Goal: Transaction & Acquisition: Purchase product/service

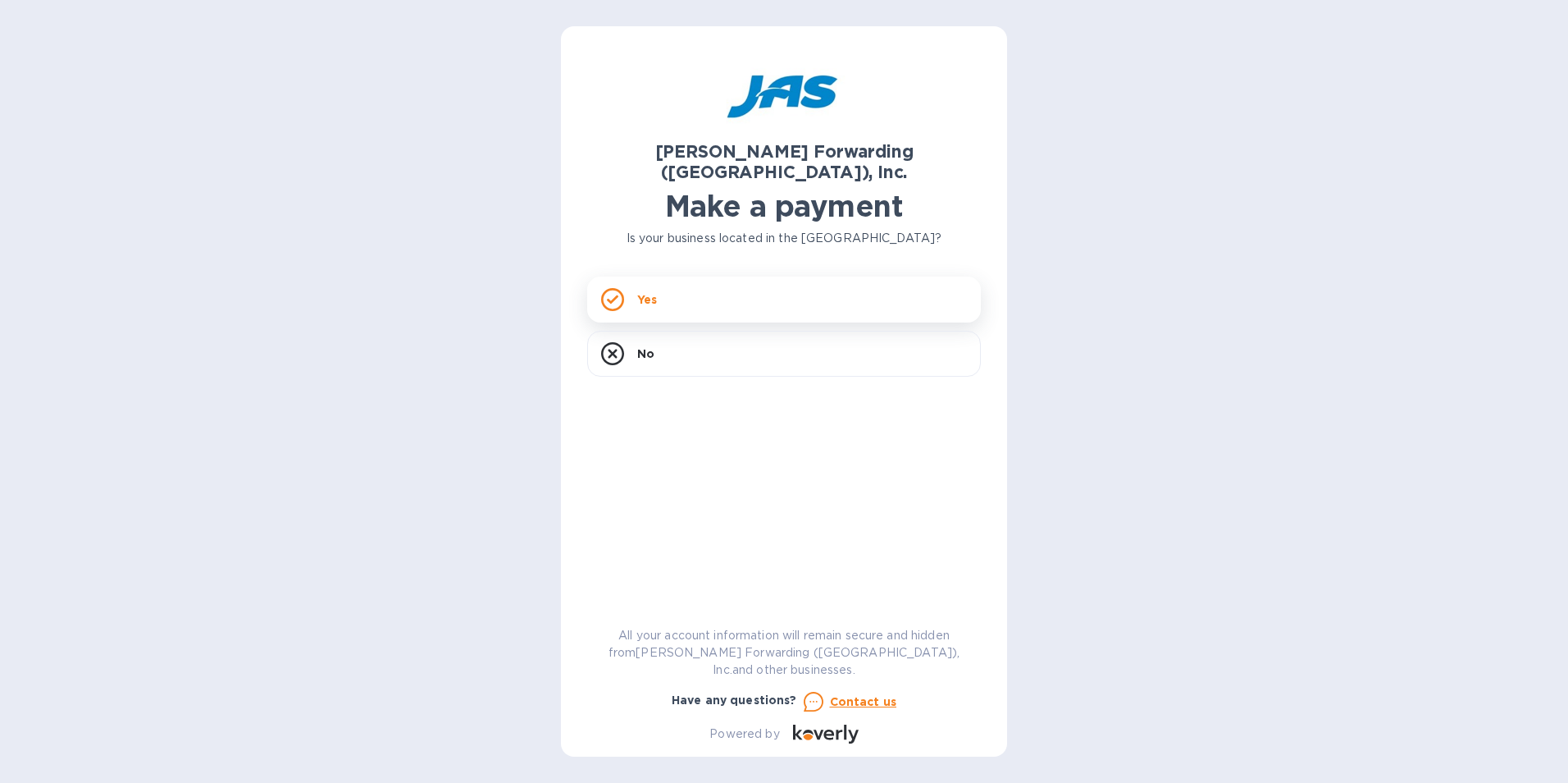
click at [713, 277] on div "Yes" at bounding box center [784, 299] width 394 height 46
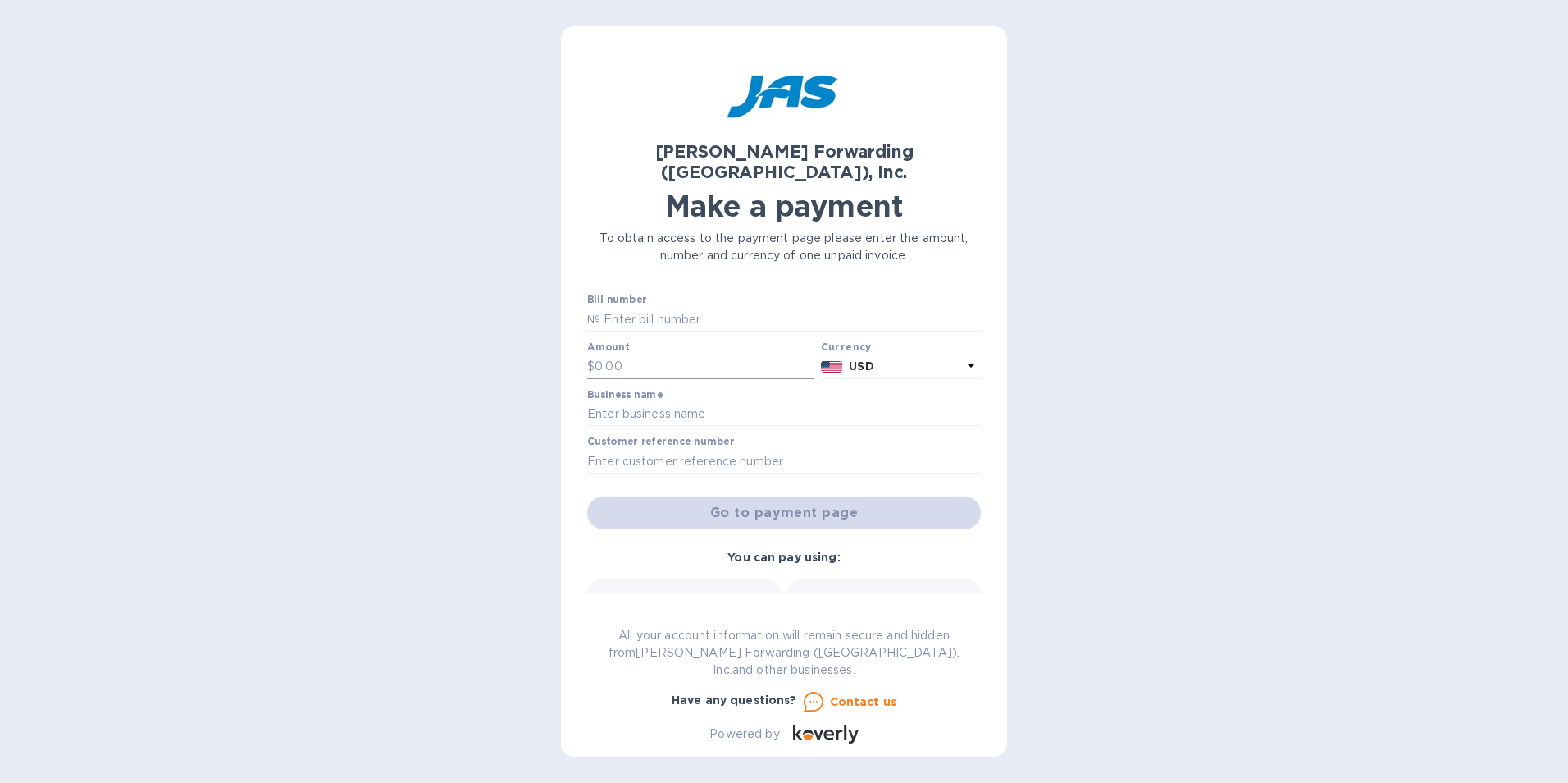
click at [694, 355] on input "text" at bounding box center [705, 366] width 219 height 24
type input "1"
click at [685, 402] on input "text" at bounding box center [784, 414] width 394 height 24
type input "MEI System Inc"
type input "CHI503203970"
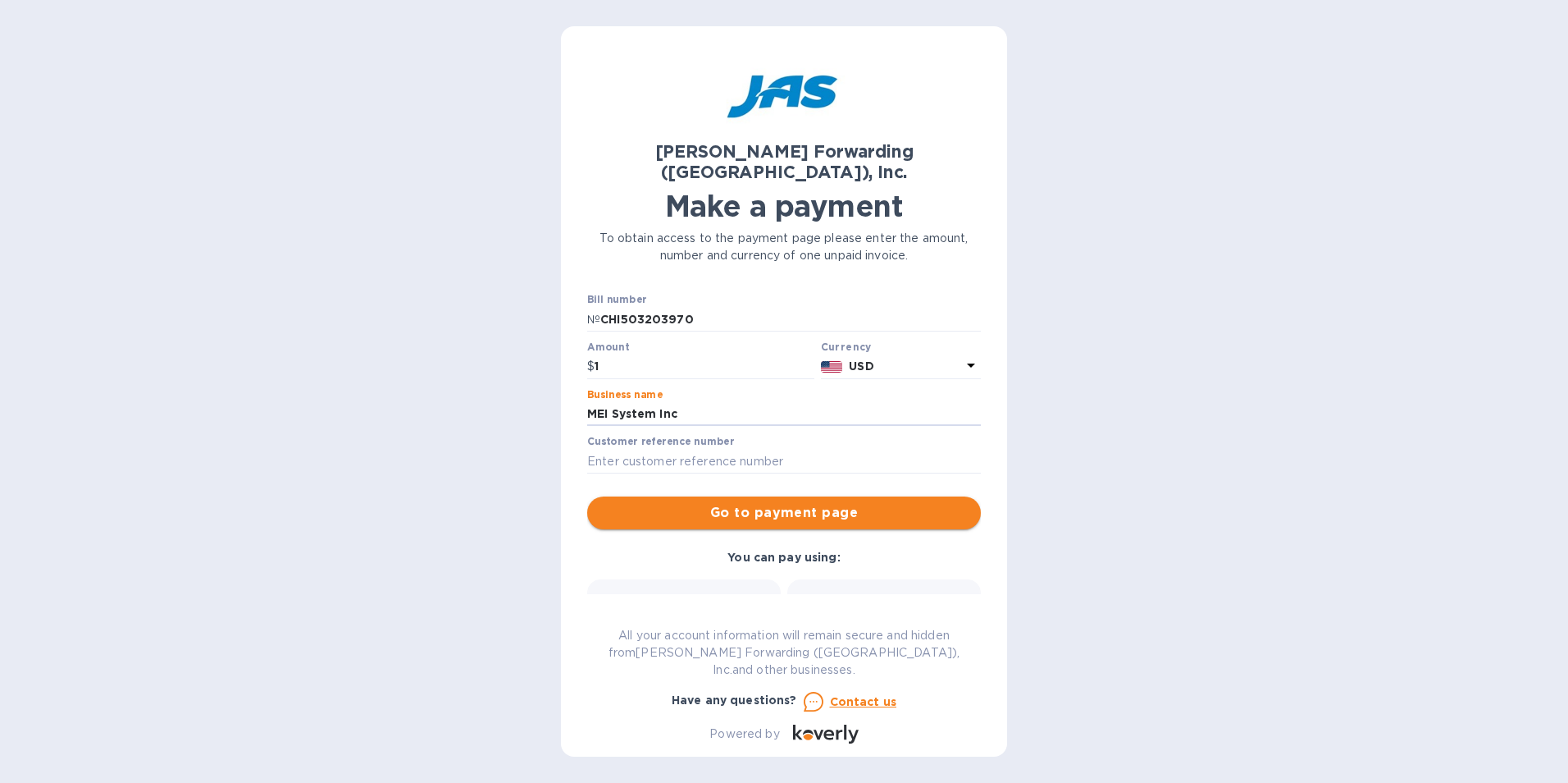
click at [761, 503] on span "Go to payment page" at bounding box center [784, 513] width 368 height 19
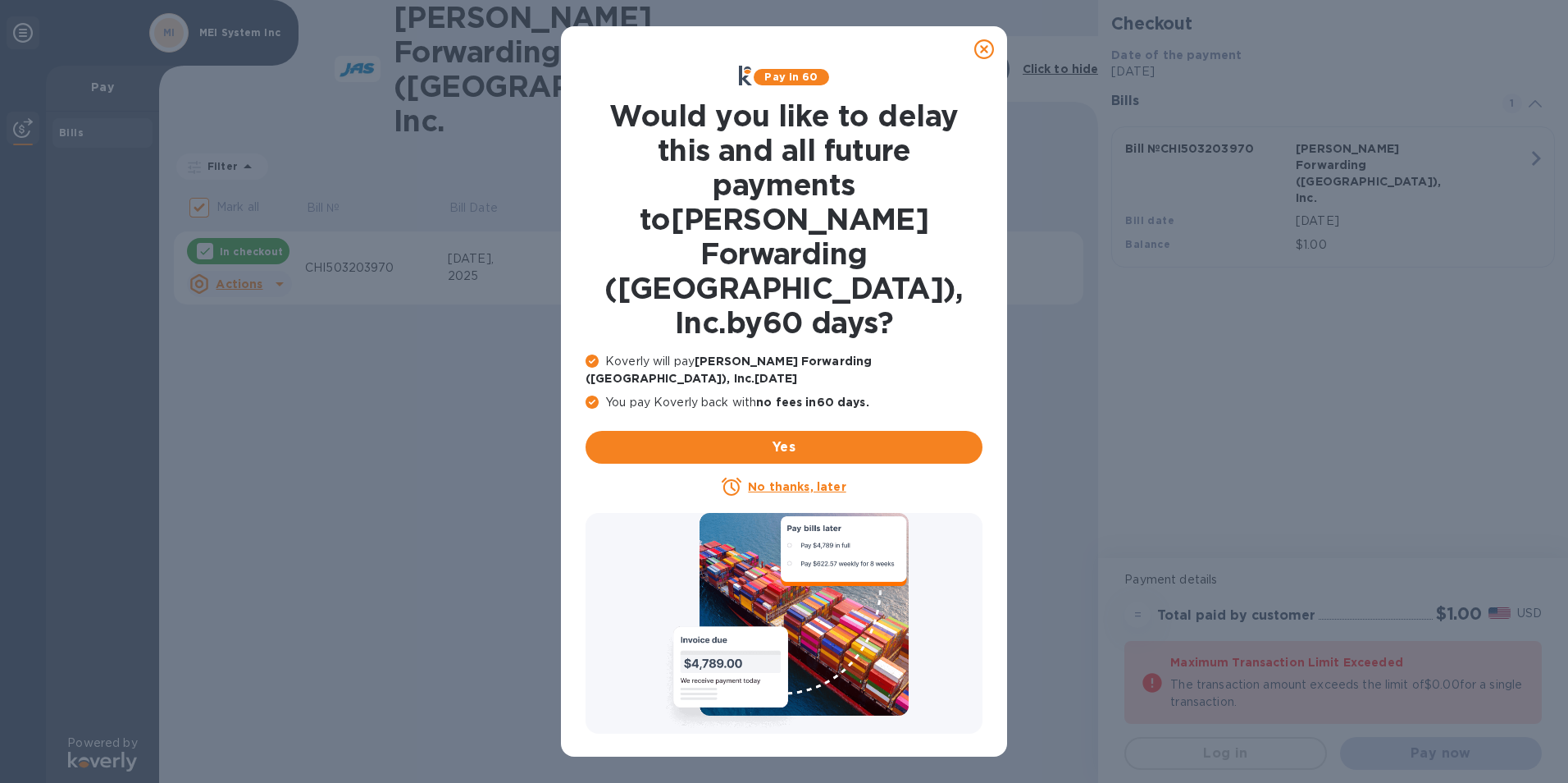
click at [981, 46] on icon at bounding box center [984, 50] width 19 height 19
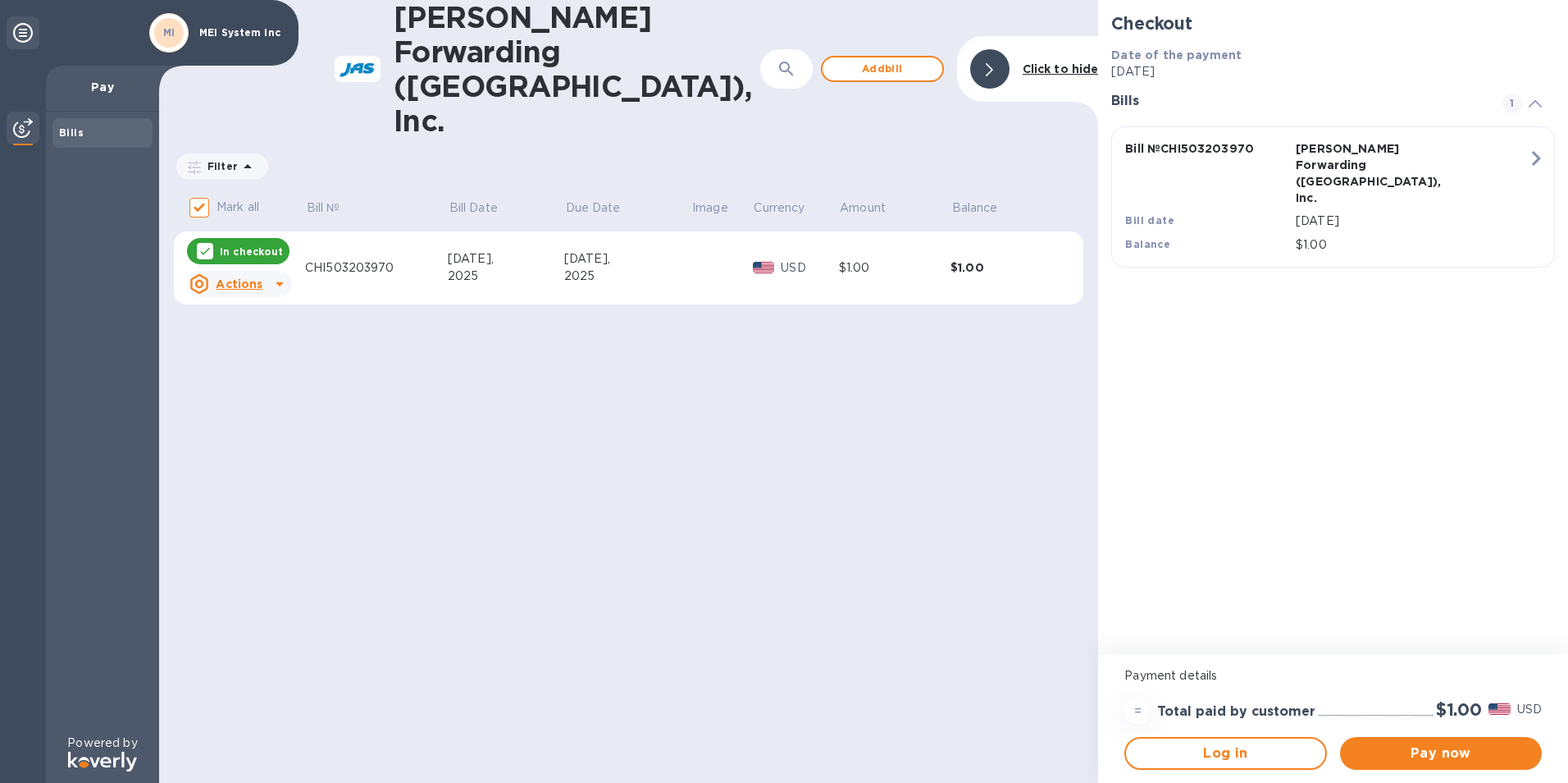
click at [224, 278] on u "Actions" at bounding box center [239, 285] width 47 height 14
click at [235, 320] on b "Delete" at bounding box center [253, 322] width 41 height 14
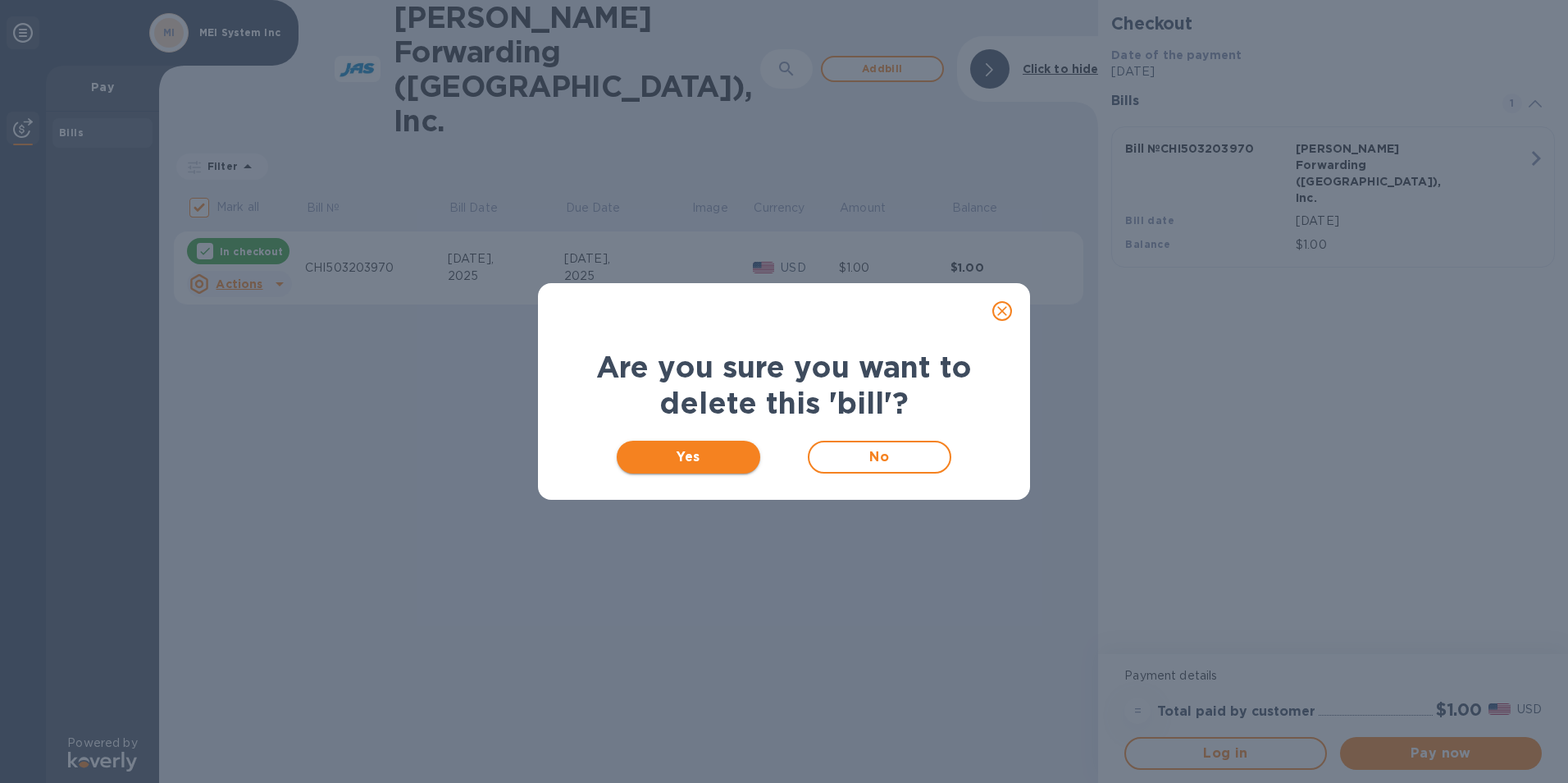
click at [694, 468] on button "Yes" at bounding box center [688, 458] width 144 height 33
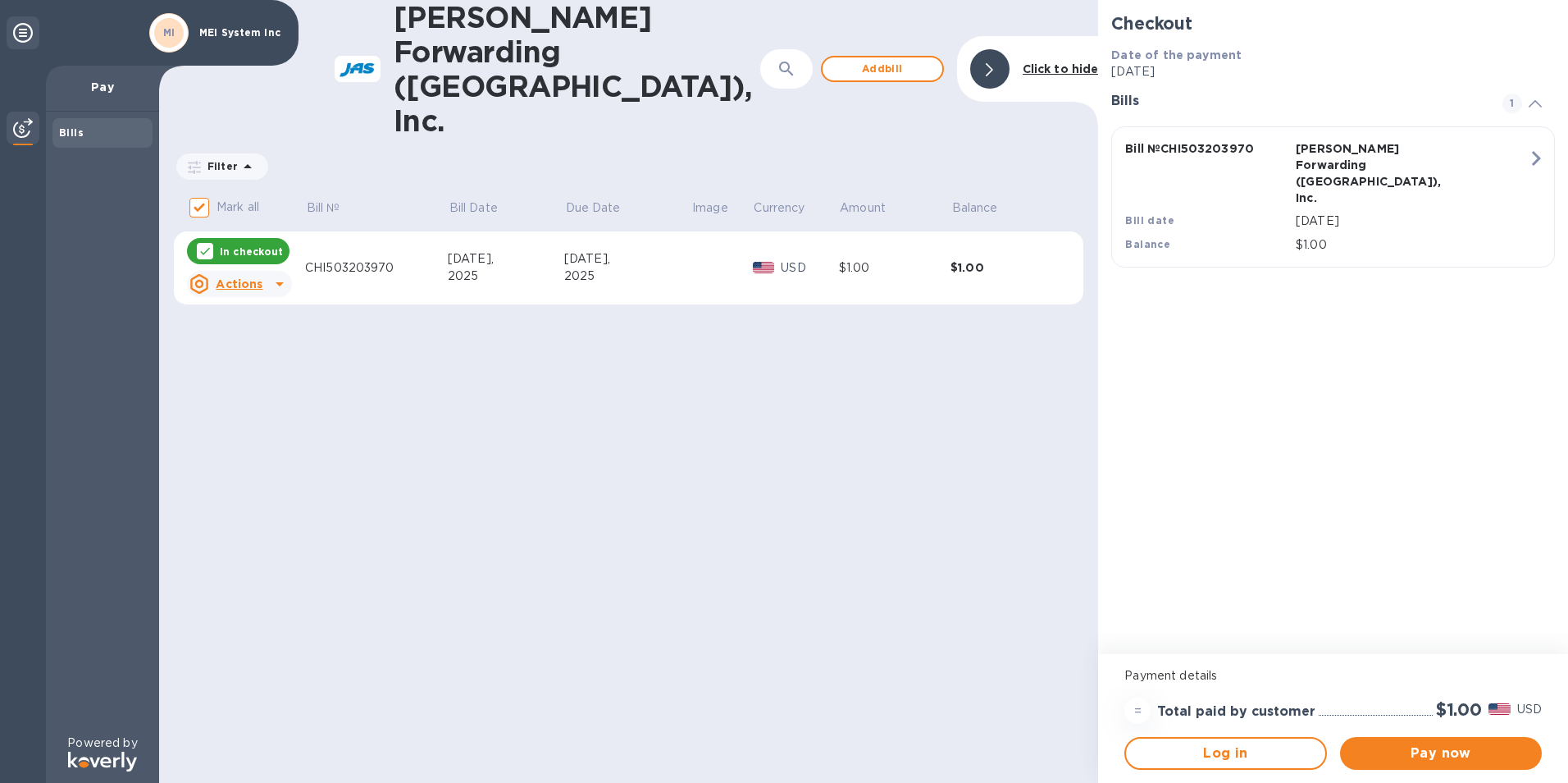
checkbox input "false"
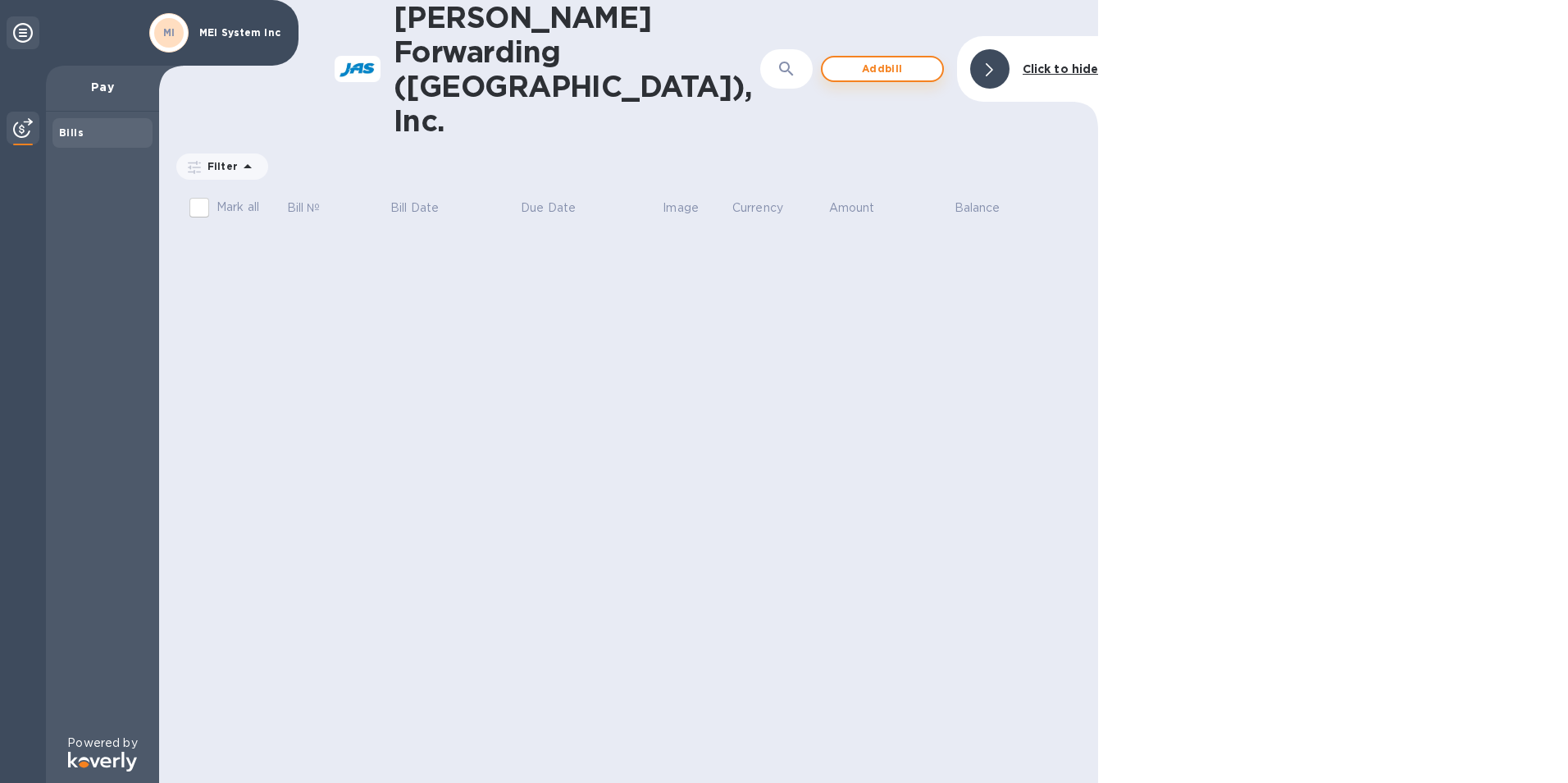
click at [913, 59] on span "Add bill" at bounding box center [883, 69] width 93 height 19
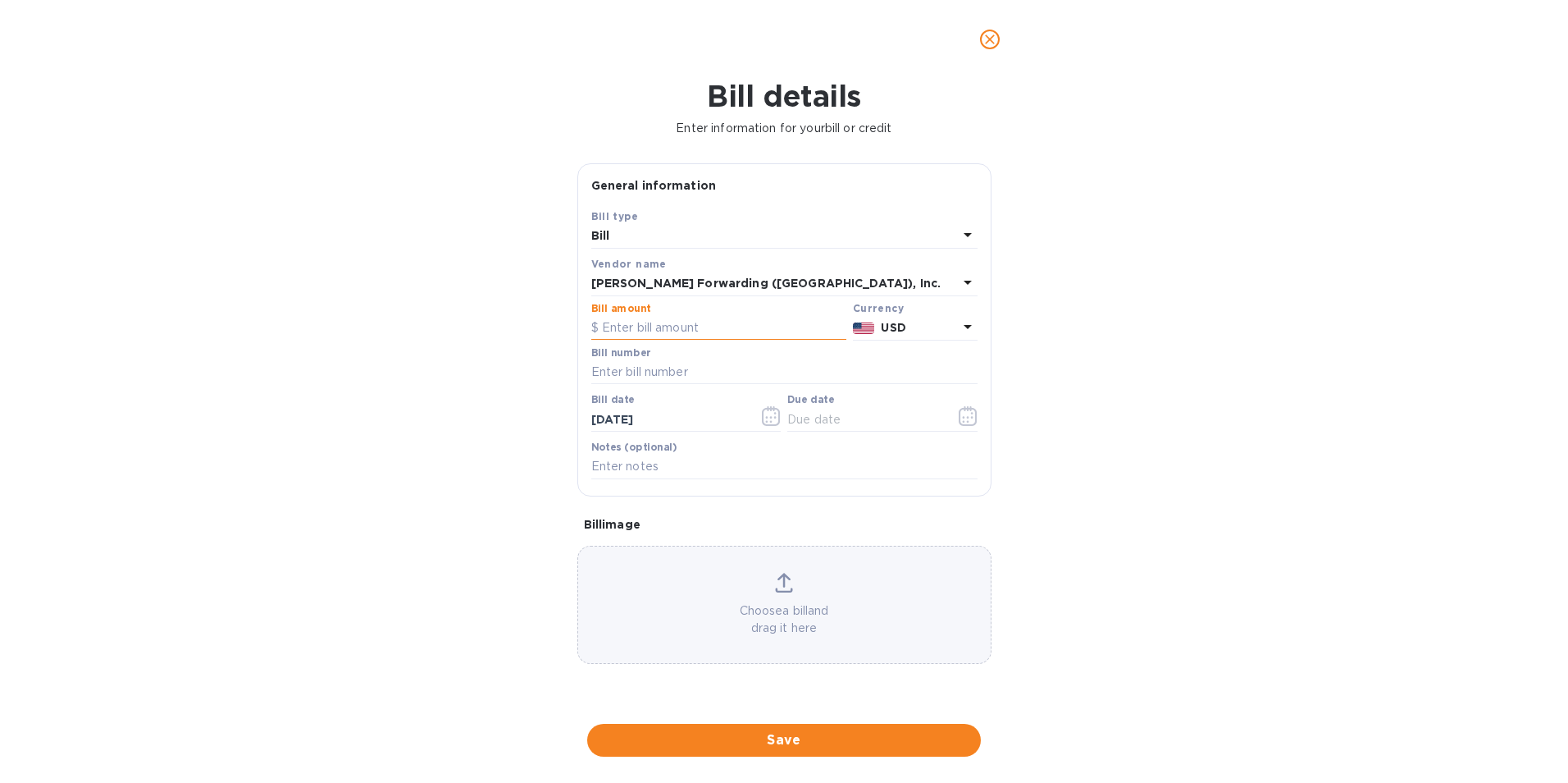
click at [667, 323] on input "text" at bounding box center [718, 327] width 255 height 24
type input "566.00"
click at [665, 378] on input "text" at bounding box center [784, 372] width 386 height 24
type input "CHI503375468"
drag, startPoint x: 661, startPoint y: 416, endPoint x: 517, endPoint y: 423, distance: 144.2
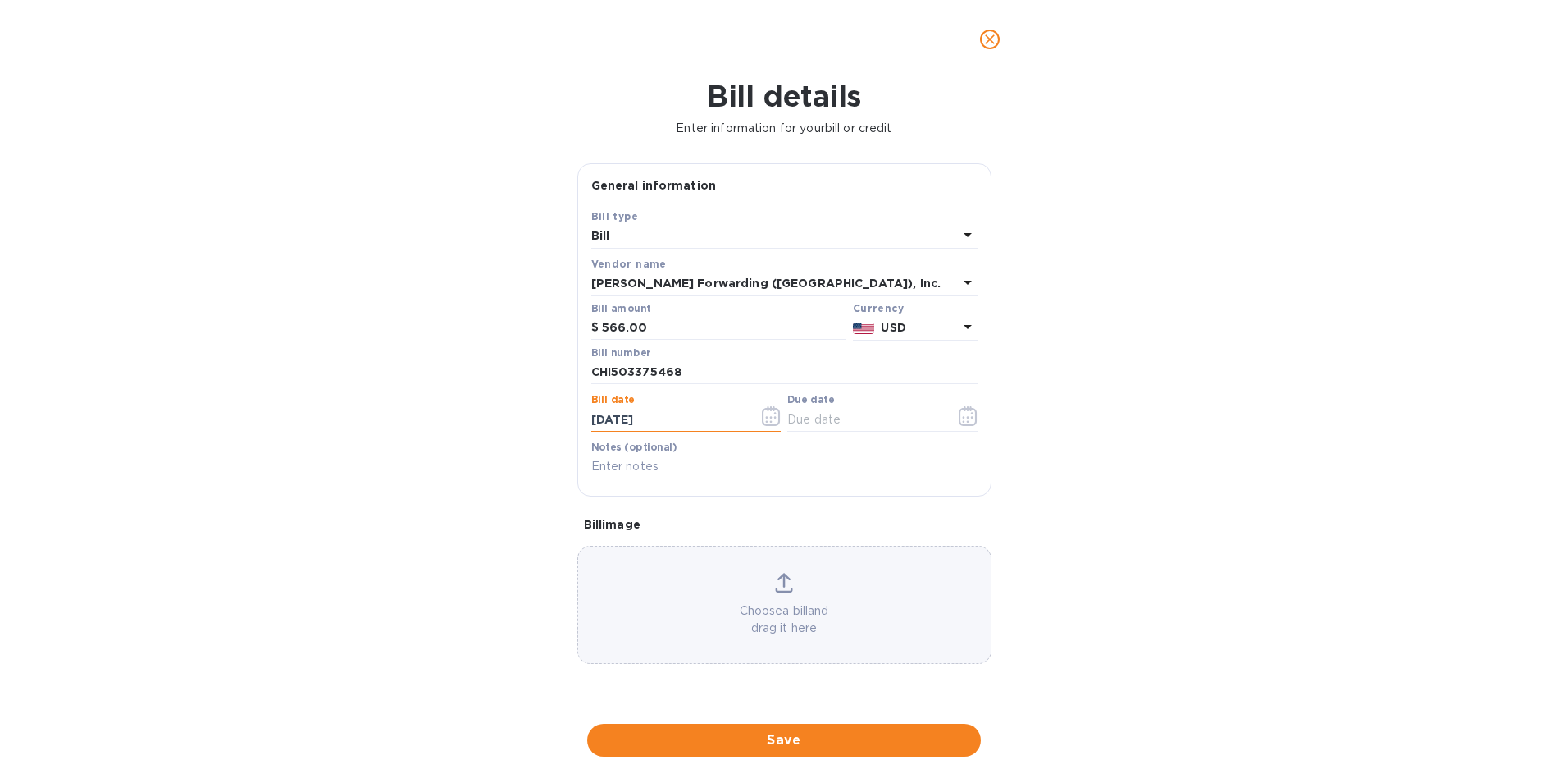
click at [517, 423] on div "Bill details Enter information for your bill or credit General information Save…" at bounding box center [784, 430] width 1568 height 704
type input "[DATE]"
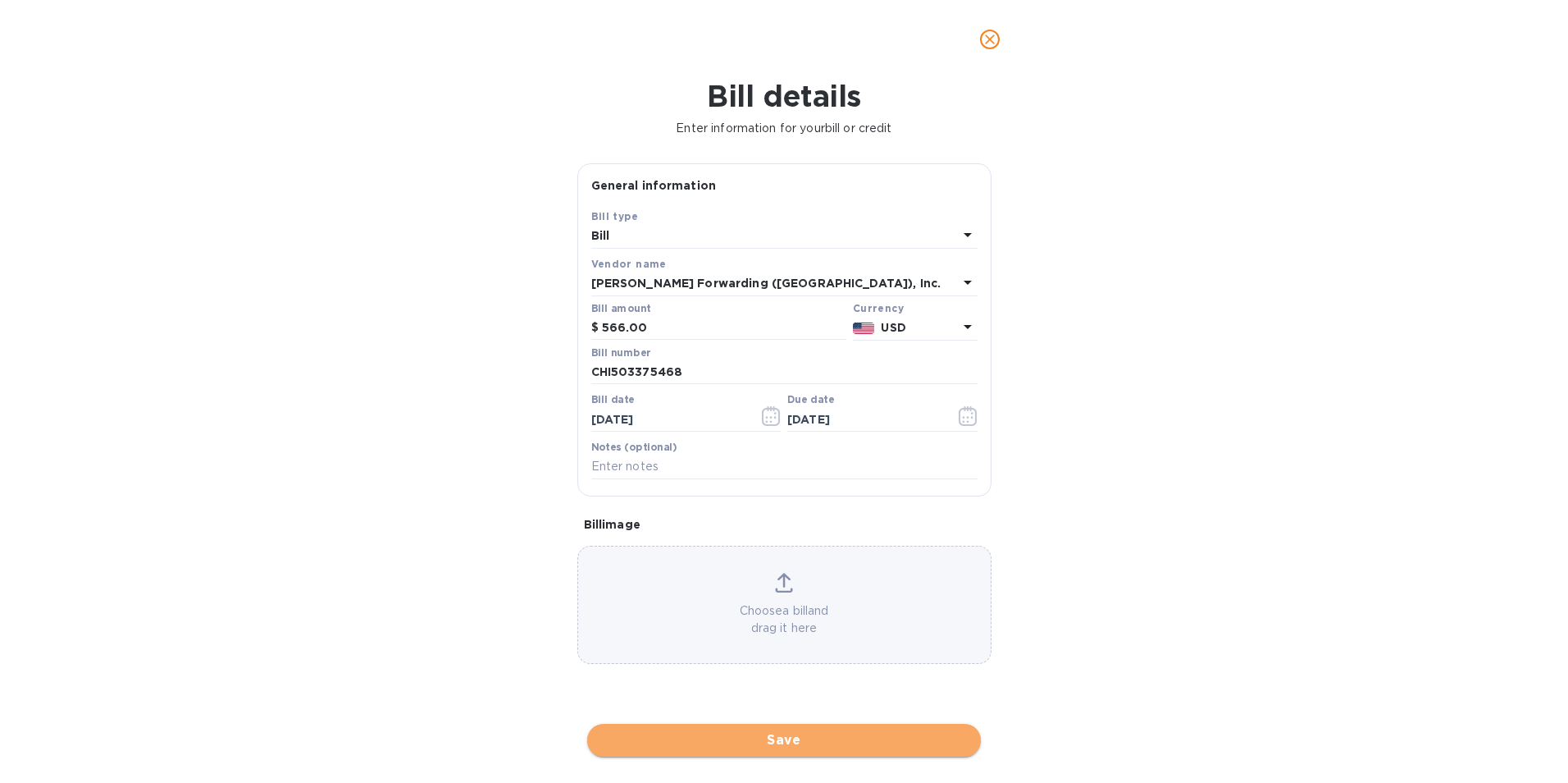
click at [696, 740] on span "Save" at bounding box center [784, 740] width 368 height 19
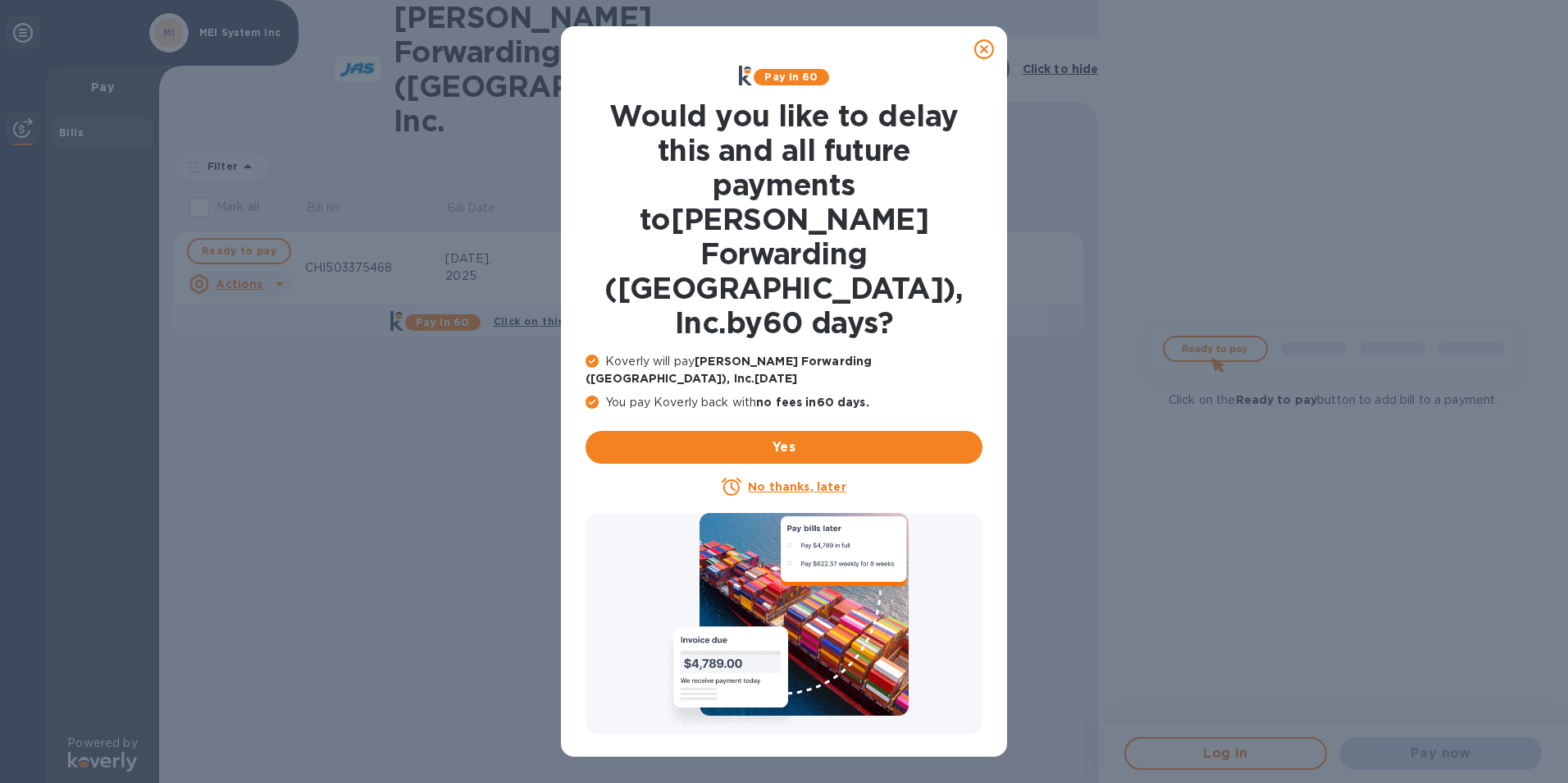
click at [986, 51] on icon at bounding box center [984, 50] width 19 height 19
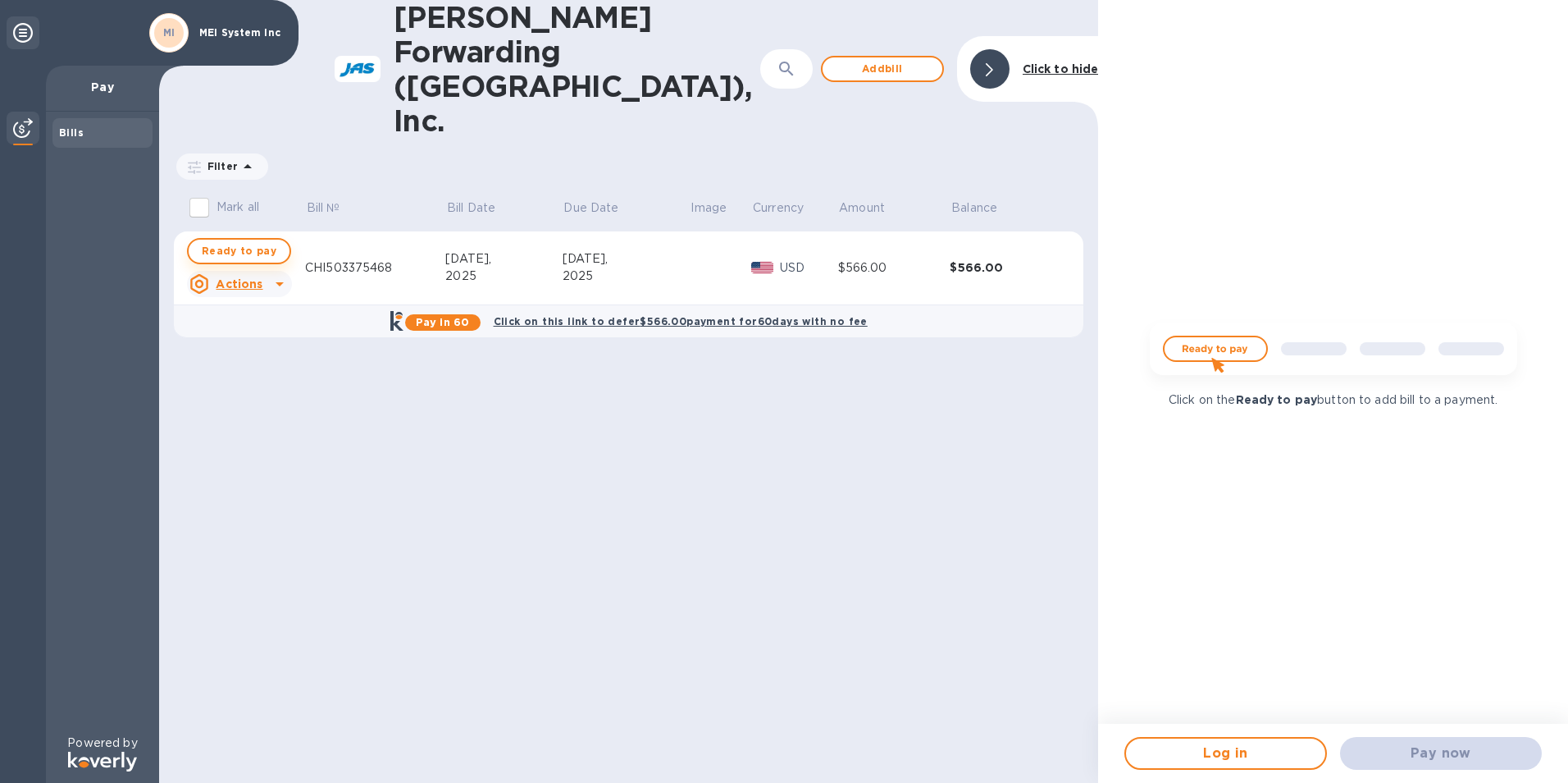
click at [270, 241] on span "Ready to pay" at bounding box center [239, 251] width 75 height 19
checkbox input "true"
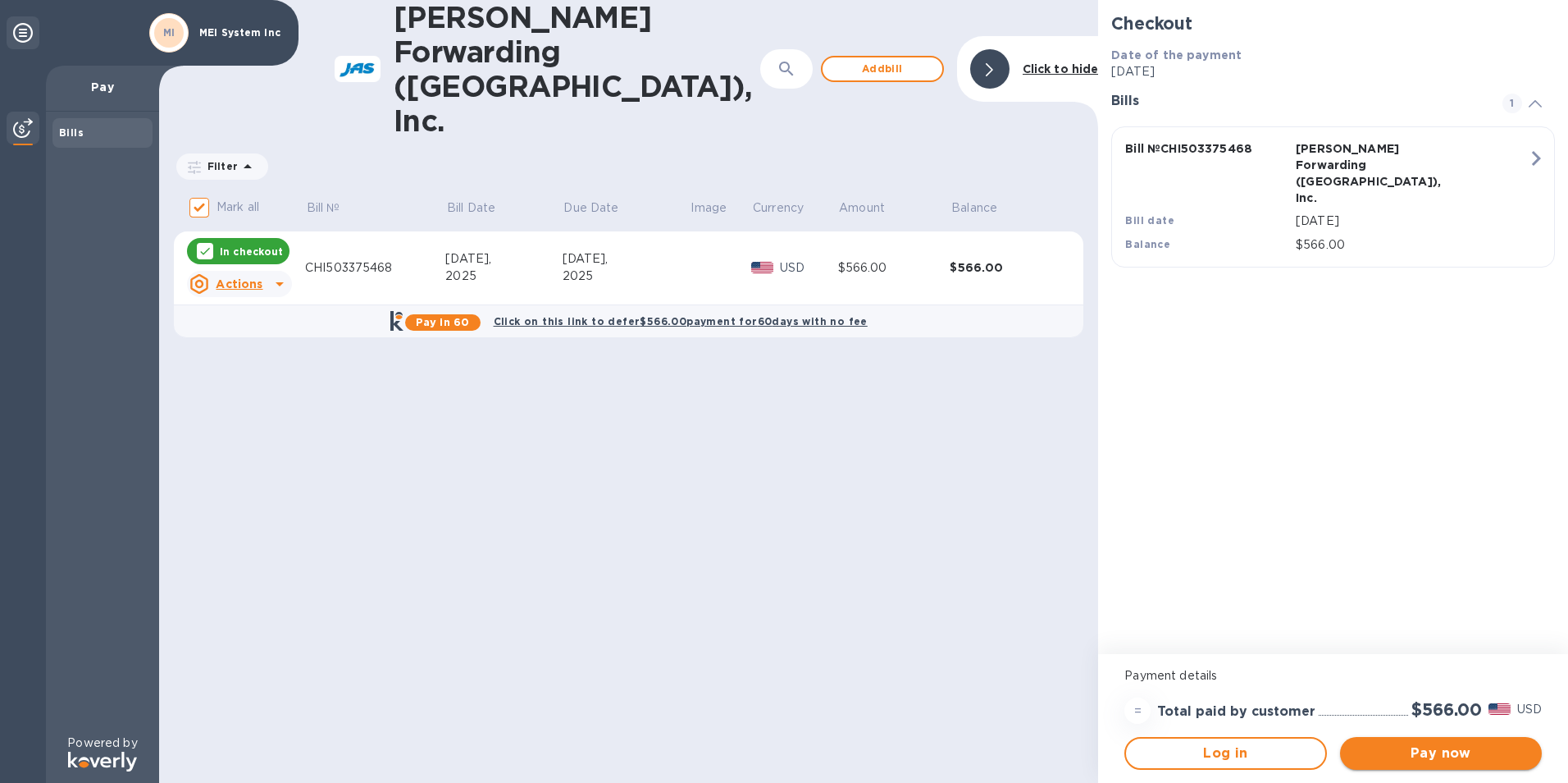
click at [1431, 753] on span "Pay now" at bounding box center [1441, 753] width 176 height 19
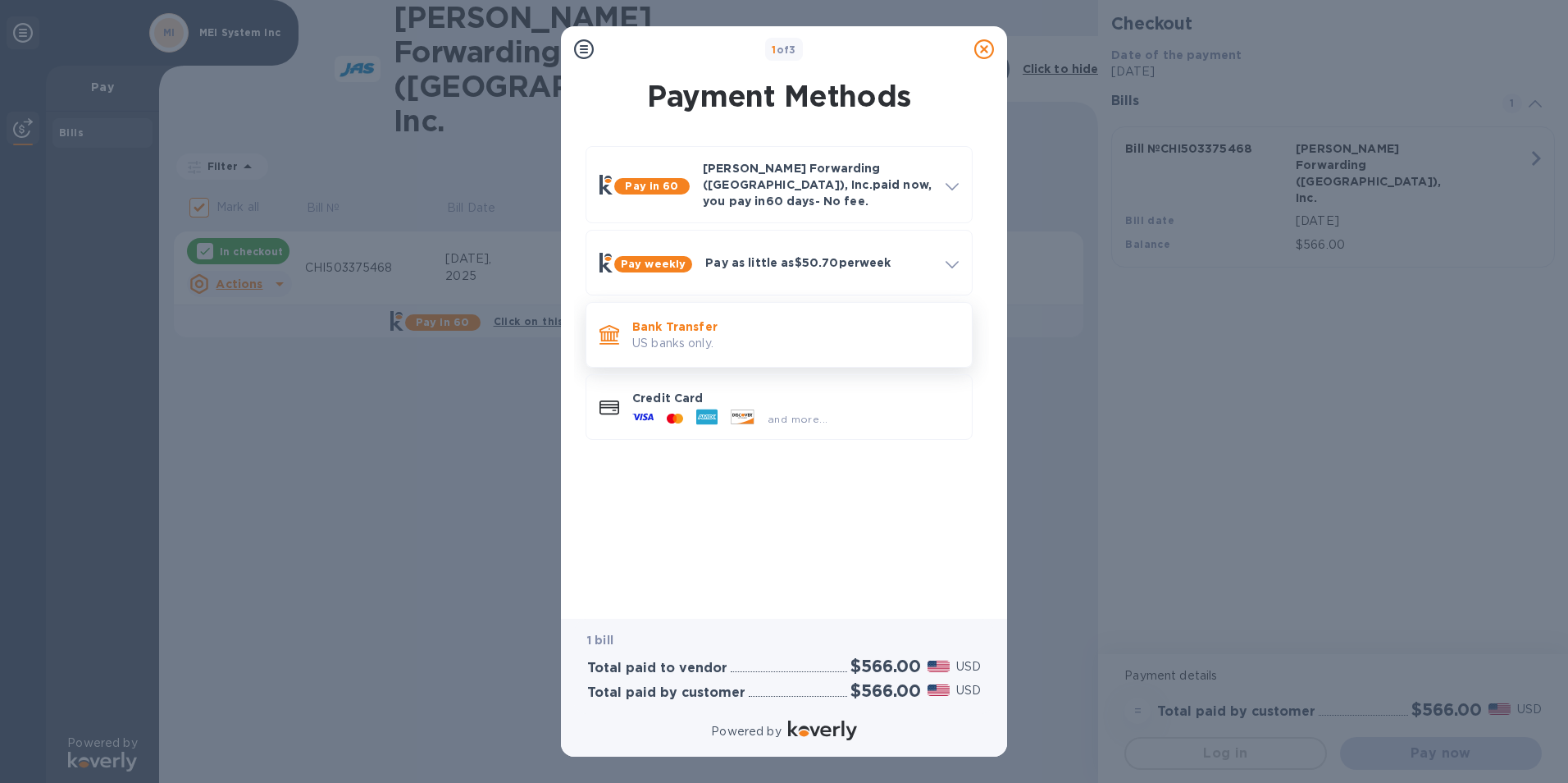
click at [742, 335] on p "US banks only." at bounding box center [795, 344] width 326 height 17
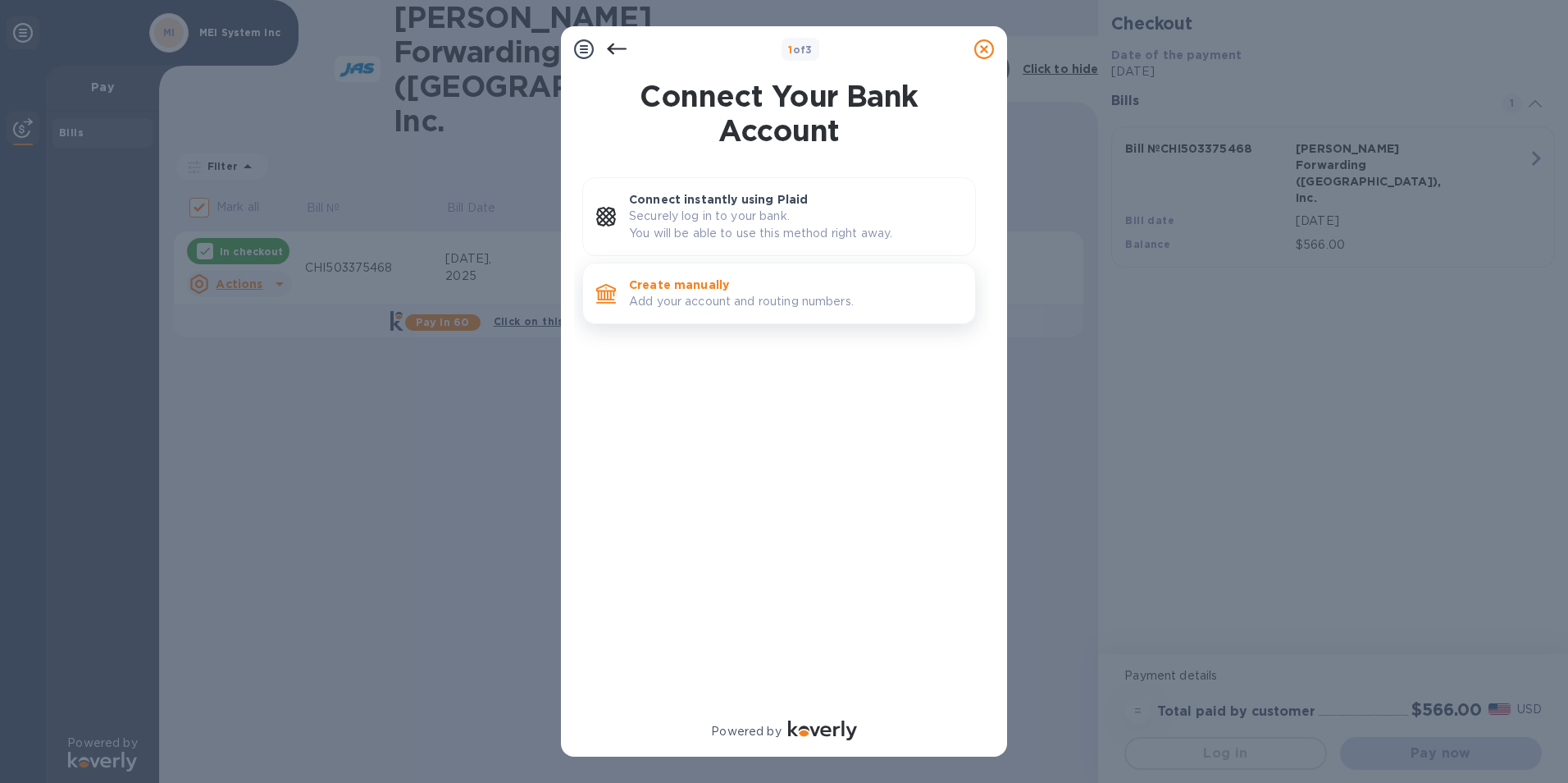
click at [721, 291] on p "Create manually" at bounding box center [795, 285] width 333 height 17
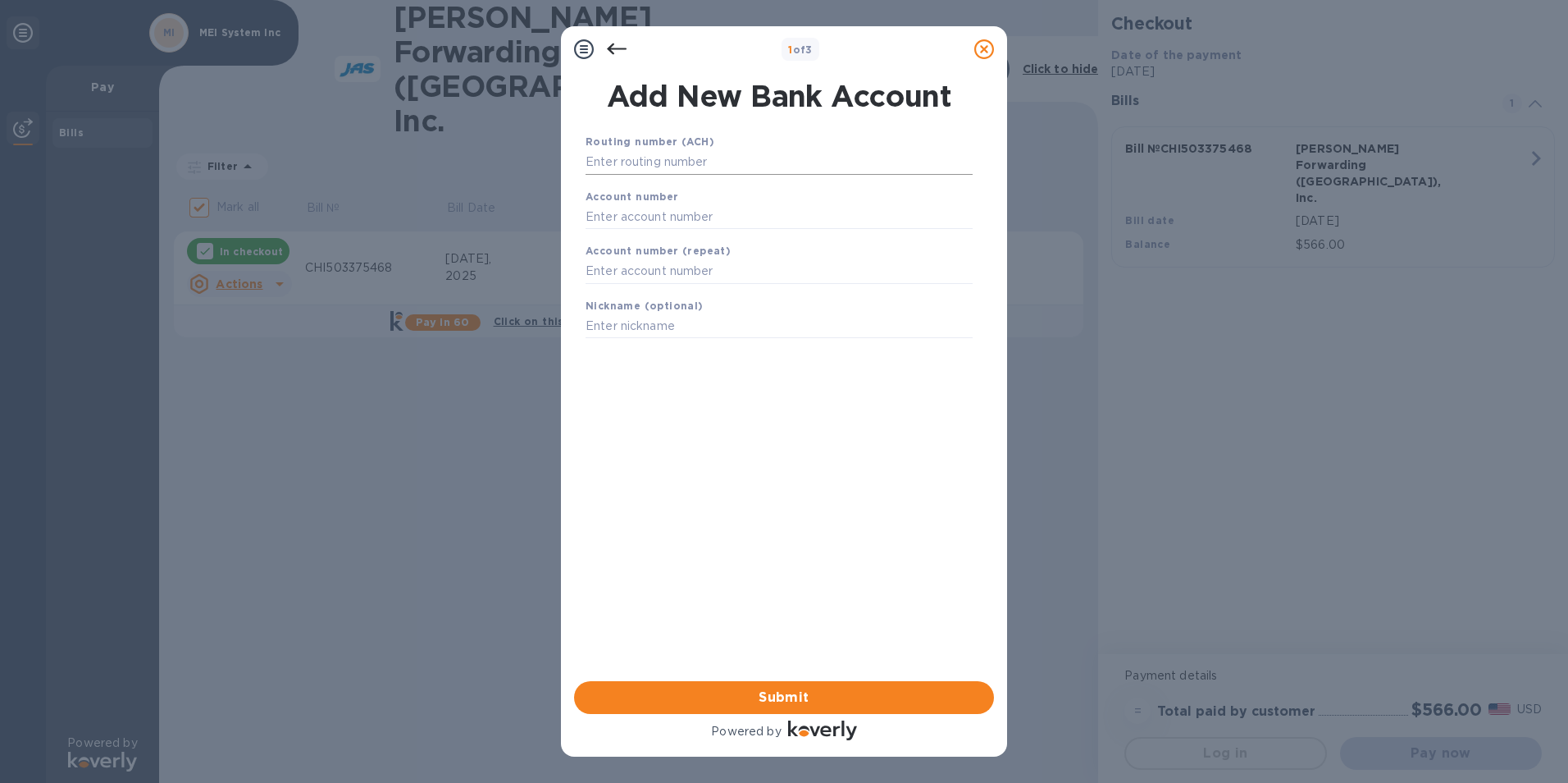
click at [668, 156] on input "text" at bounding box center [779, 162] width 387 height 24
paste input "081904808"
type input "081904808"
click at [656, 233] on input "text" at bounding box center [779, 236] width 387 height 24
click at [668, 235] on input "text" at bounding box center [779, 236] width 387 height 24
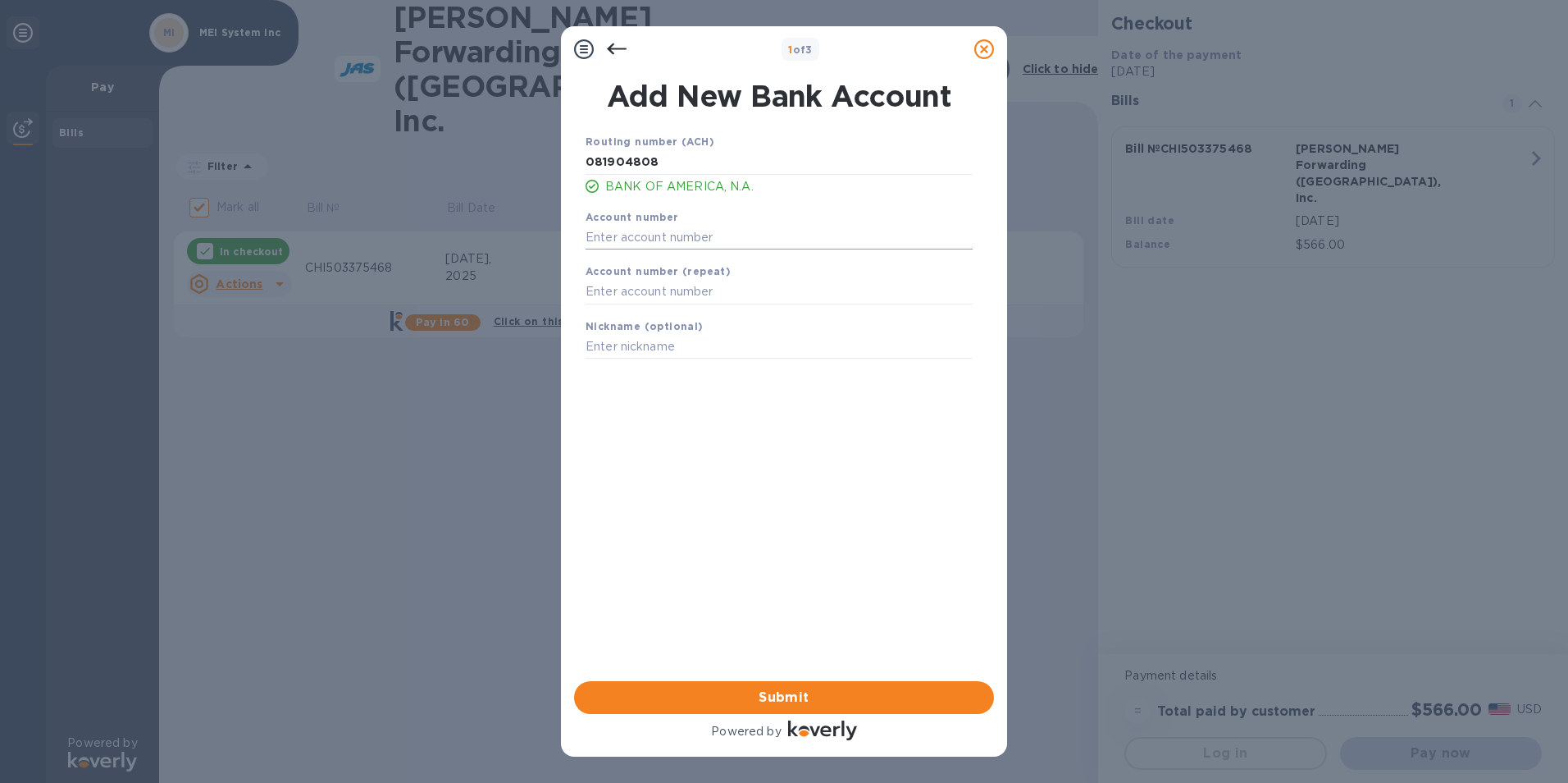
paste input "291016278318"
type input "291016278318"
click at [673, 292] on input "text" at bounding box center [779, 291] width 387 height 24
paste input "291016278318"
type input "291016278318"
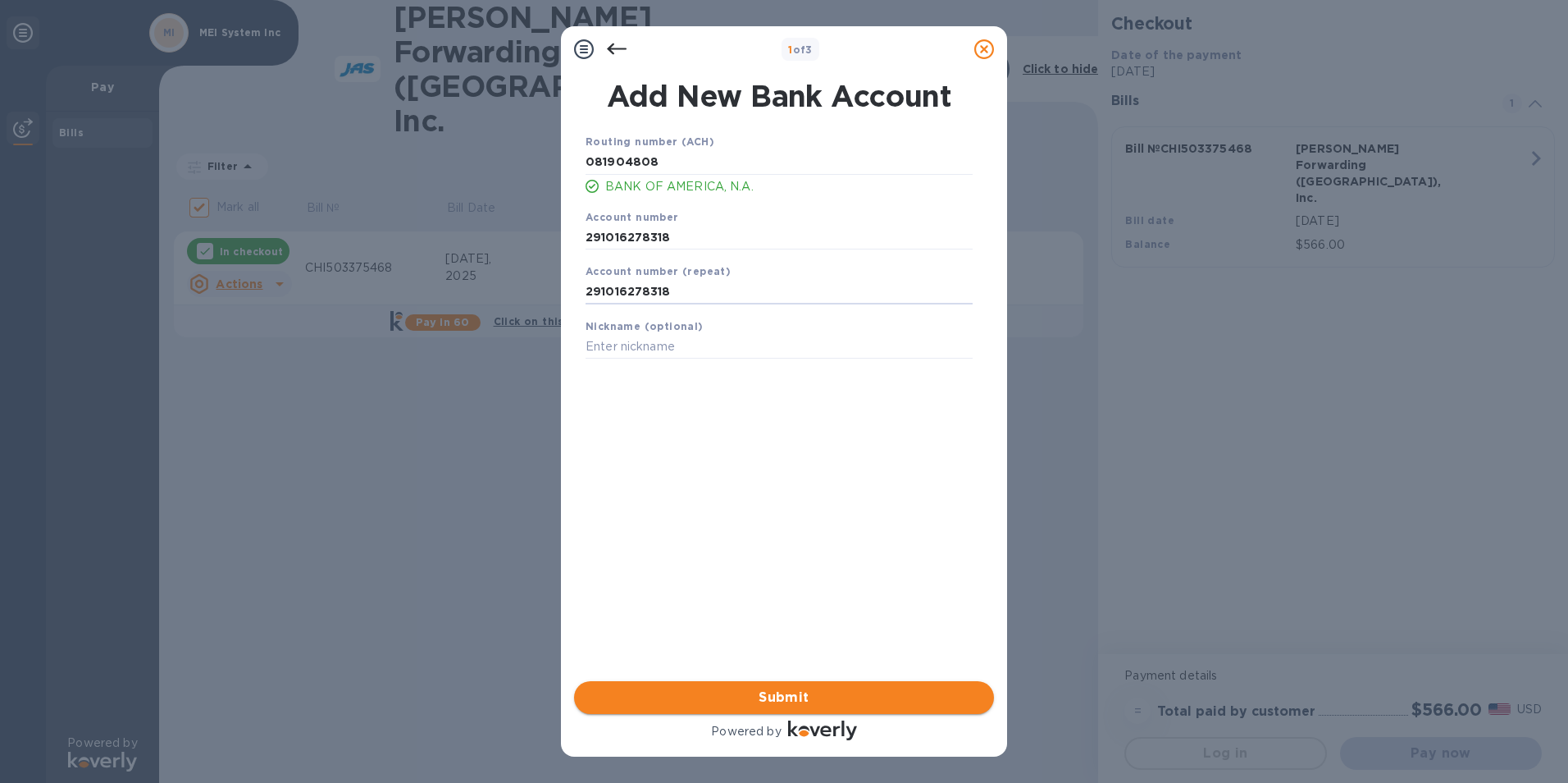
click at [722, 697] on span "Submit" at bounding box center [784, 698] width 394 height 19
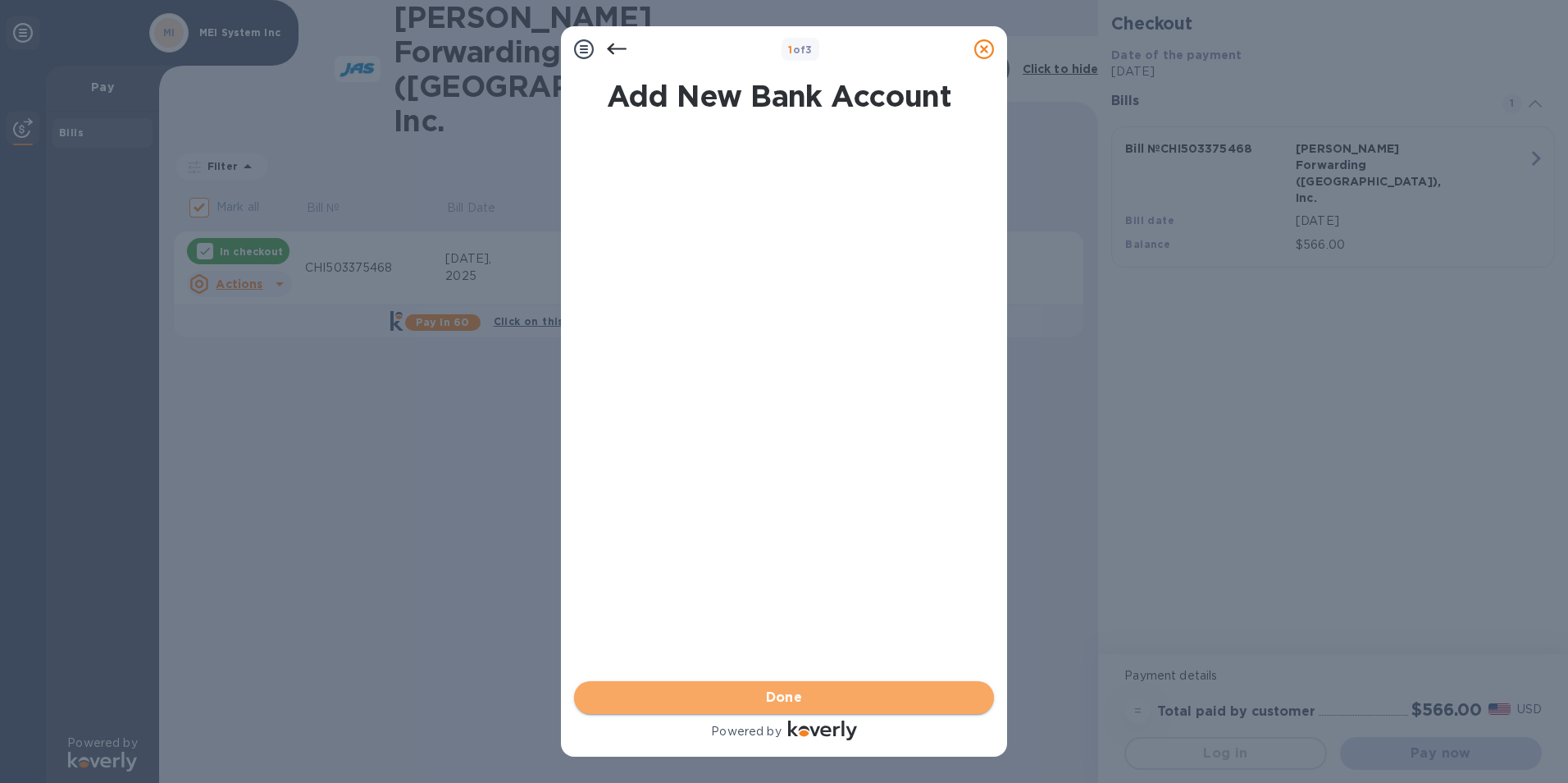
click at [745, 705] on span "Done" at bounding box center [784, 698] width 394 height 19
